Goal: Navigation & Orientation: Find specific page/section

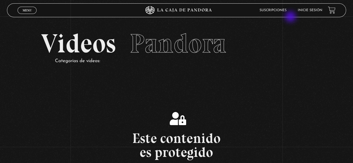
click at [316, 10] on link "Inicie sesión" at bounding box center [310, 10] width 25 height 3
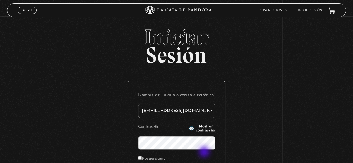
type input "estefajauberth@hotmail.com"
click at [205, 153] on form "Nombre de usuario o correo electrónico estefajauberth@hotmail.com Contraseña Mo…" at bounding box center [176, 138] width 77 height 94
click at [254, 108] on div "Iniciar Sesión Nombre de usuario o correo electrónico estefajauberth@hotmail.co…" at bounding box center [176, 133] width 353 height 214
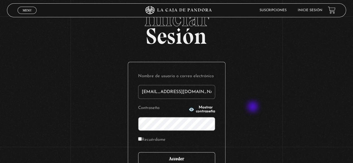
scroll to position [28, 0]
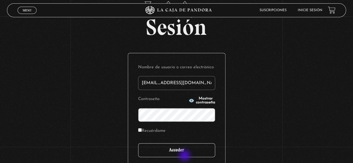
click at [185, 156] on input "Acceder" at bounding box center [176, 151] width 77 height 14
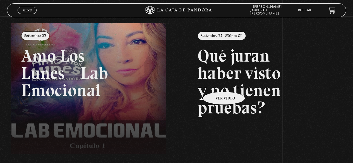
scroll to position [130, 0]
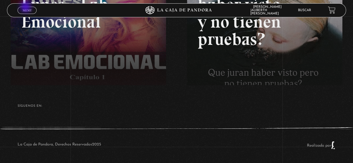
click at [26, 8] on link "Menu Cerrar" at bounding box center [27, 10] width 19 height 7
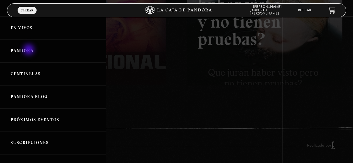
click at [29, 51] on link "Pandora" at bounding box center [53, 50] width 106 height 23
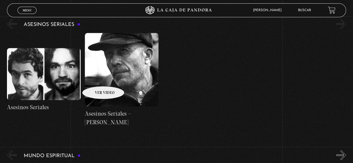
scroll to position [1508, 0]
